Goal: Transaction & Acquisition: Book appointment/travel/reservation

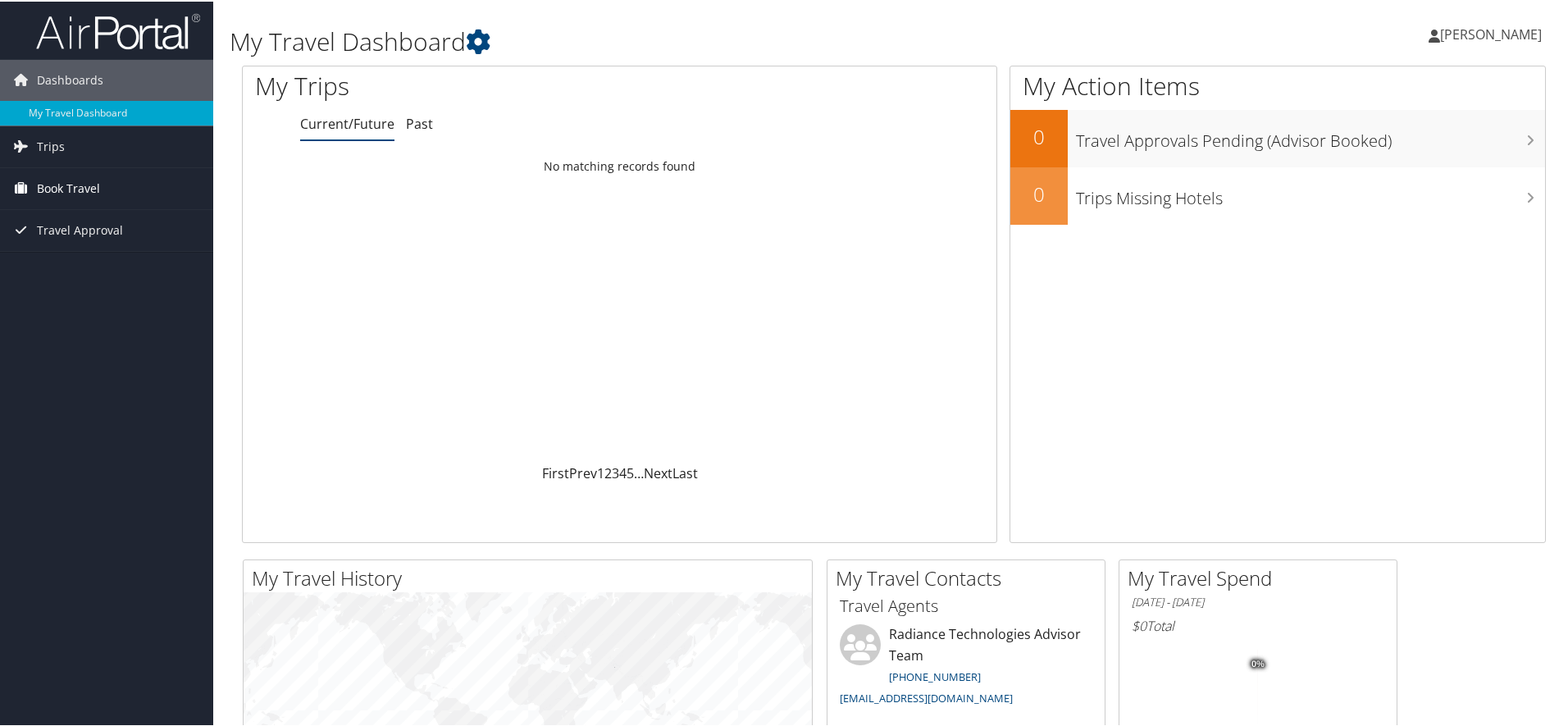
click at [57, 180] on span "Book Travel" at bounding box center [68, 186] width 63 height 41
click at [98, 269] on link "Book/Manage Online Trips" at bounding box center [107, 269] width 213 height 24
